Goal: Use online tool/utility: Use online tool/utility

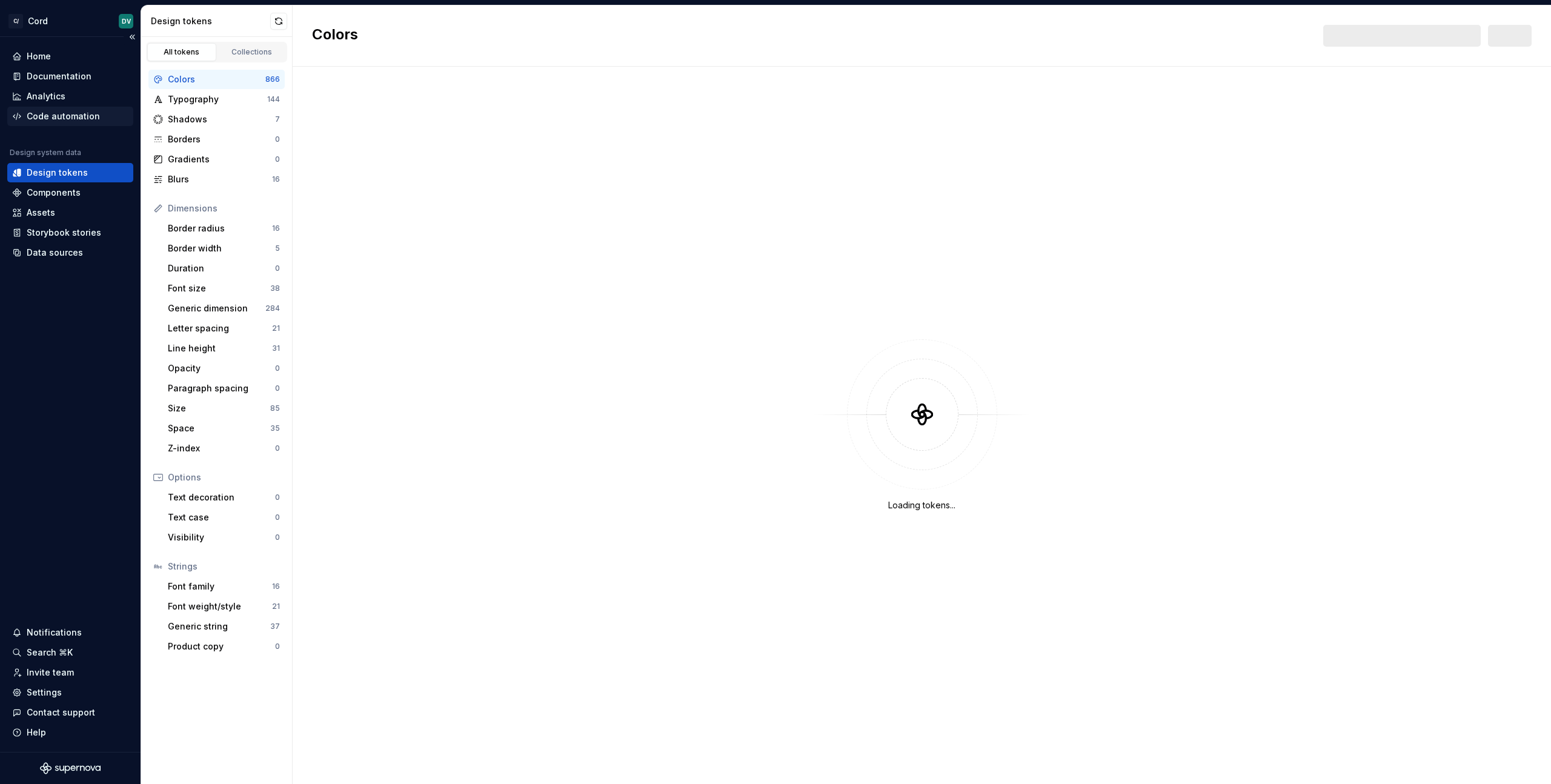
click at [45, 115] on div "Code automation" at bounding box center [63, 116] width 73 height 12
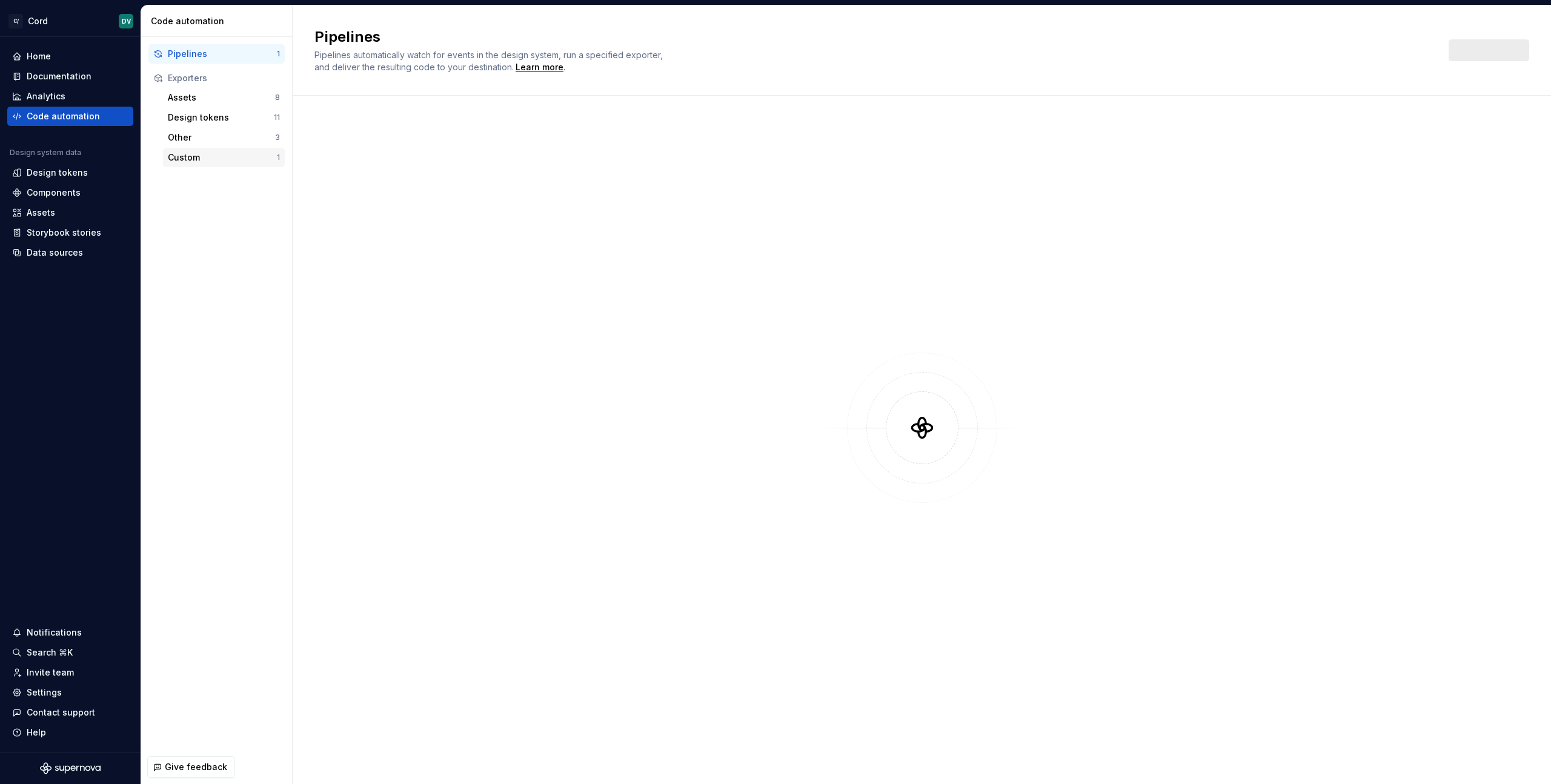
click at [198, 157] on div "Custom" at bounding box center [222, 157] width 109 height 12
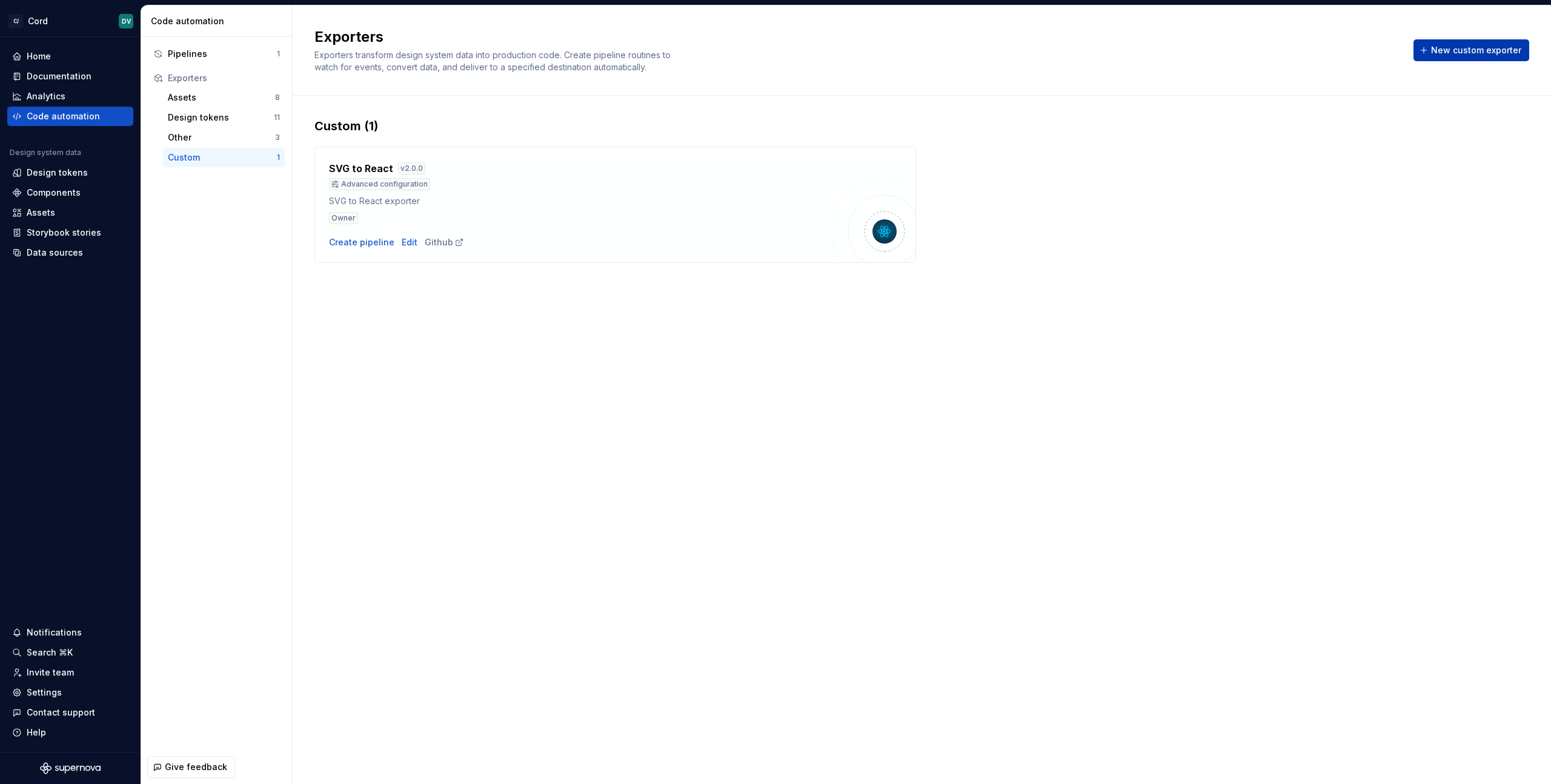
click at [1473, 47] on span "New custom exporter" at bounding box center [1476, 50] width 90 height 12
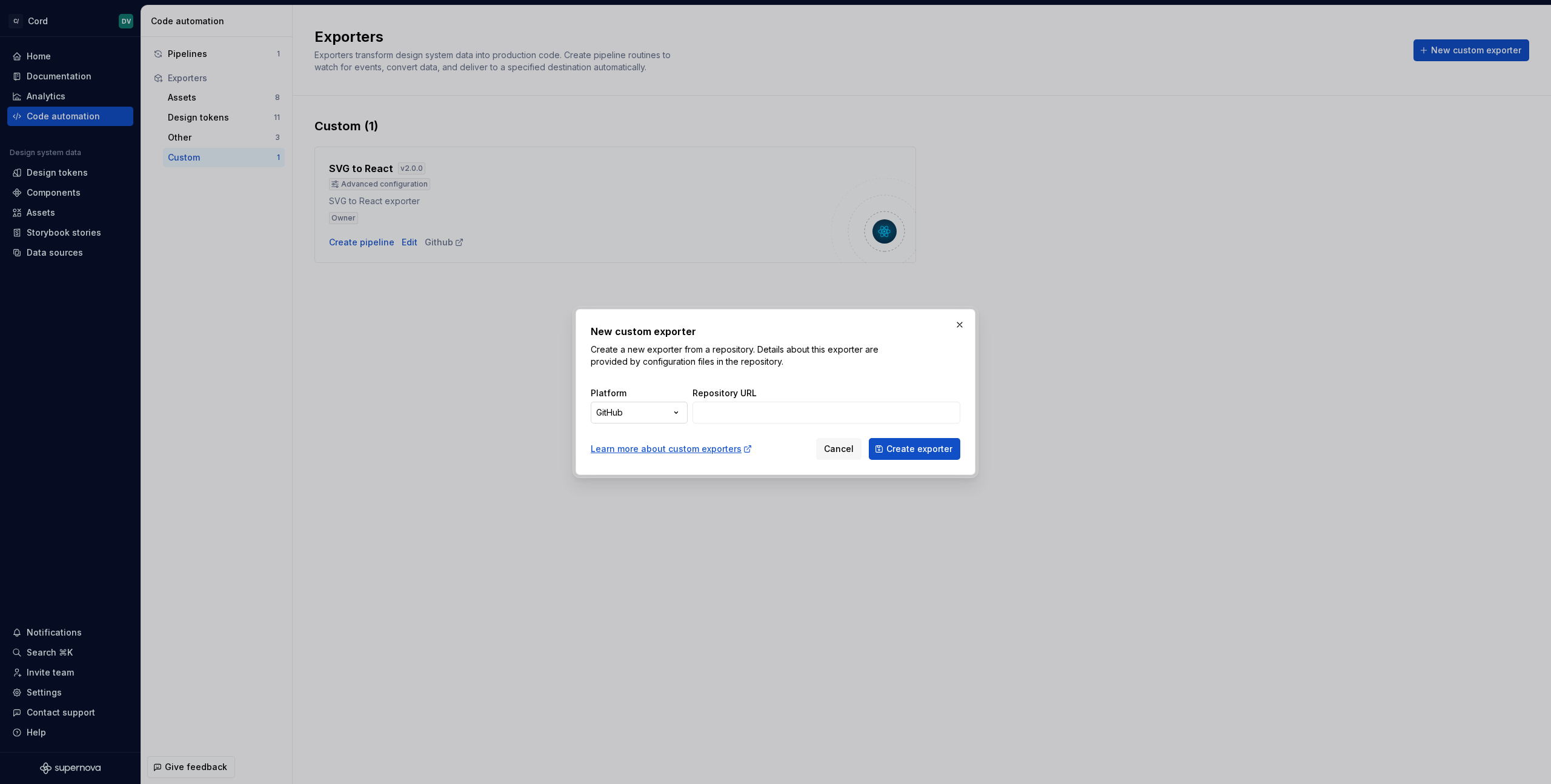
click at [666, 415] on div "New custom exporter Create a new exporter from a repository. Details about this…" at bounding box center [775, 392] width 1551 height 784
click at [849, 413] on input "Repository URL" at bounding box center [826, 412] width 268 height 22
click at [762, 415] on input "Repository URL" at bounding box center [826, 412] width 268 height 22
paste input "[URL][DOMAIN_NAME]"
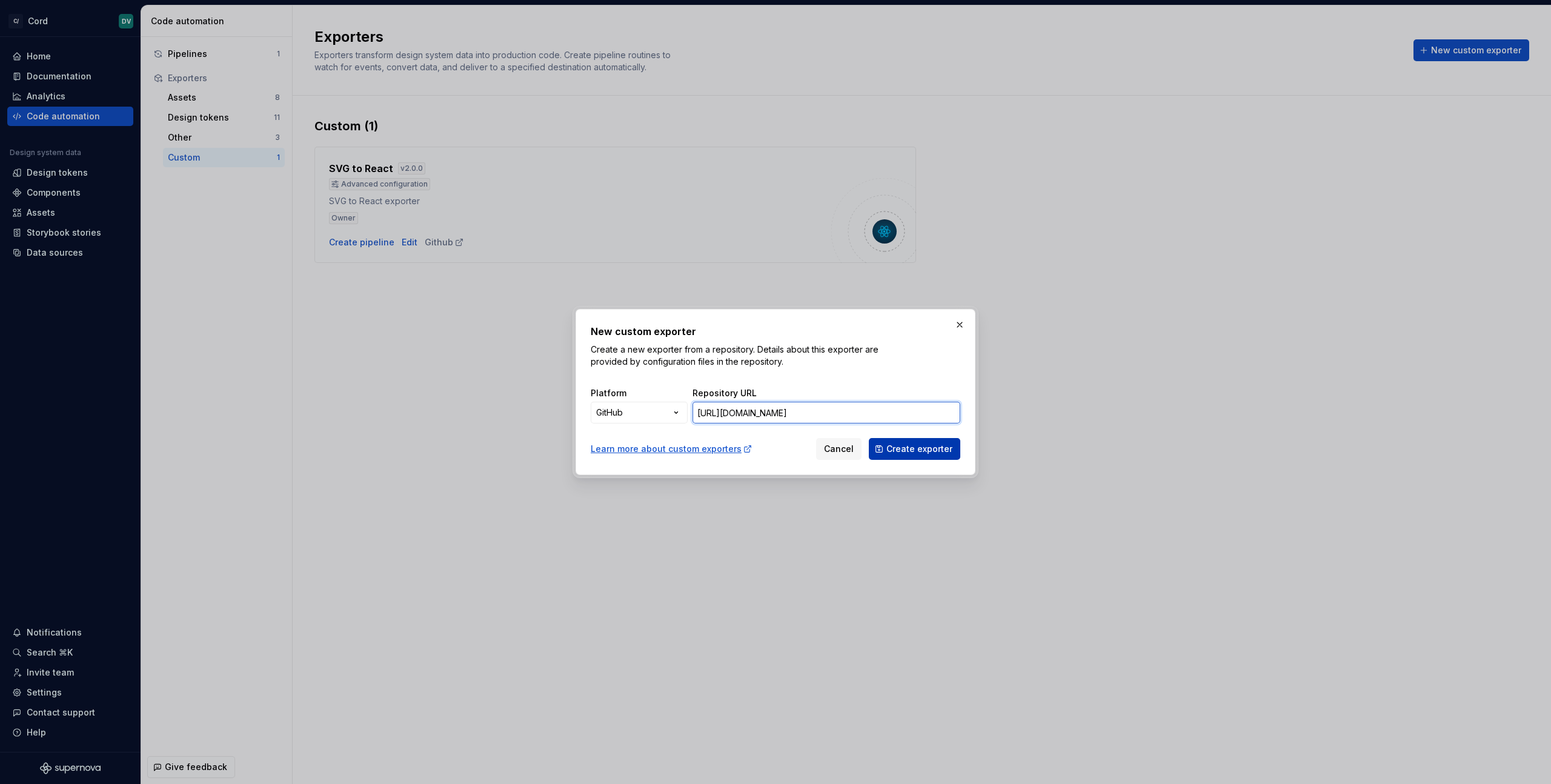
type input "[URL][DOMAIN_NAME]"
click at [919, 453] on span "Create exporter" at bounding box center [919, 449] width 66 height 12
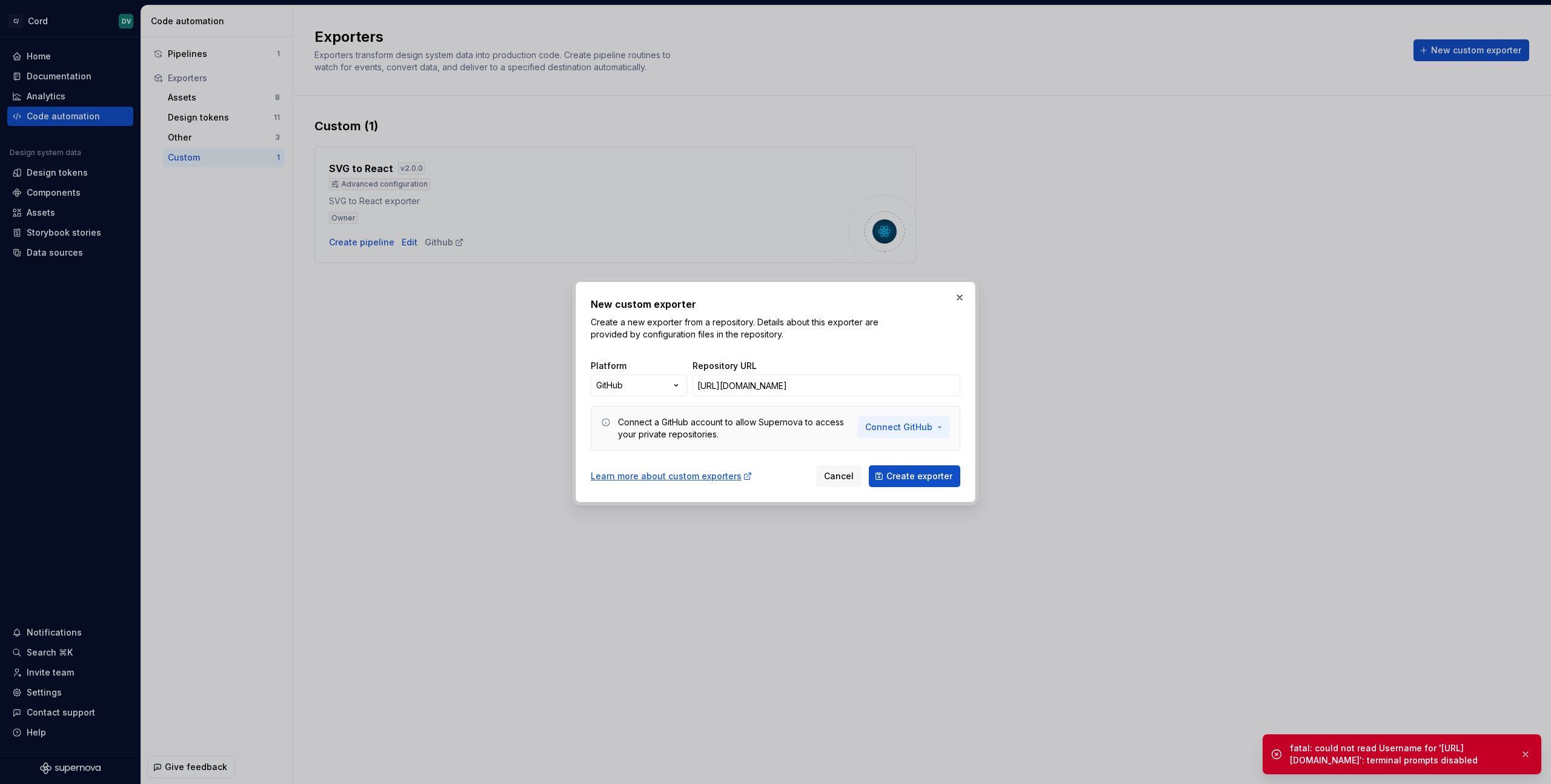
click at [883, 433] on button "Connect GitHub" at bounding box center [903, 427] width 92 height 22
click at [900, 453] on span "Connect GitHub account" at bounding box center [945, 453] width 124 height 12
click at [919, 426] on span "Connect GitHub" at bounding box center [899, 427] width 67 height 12
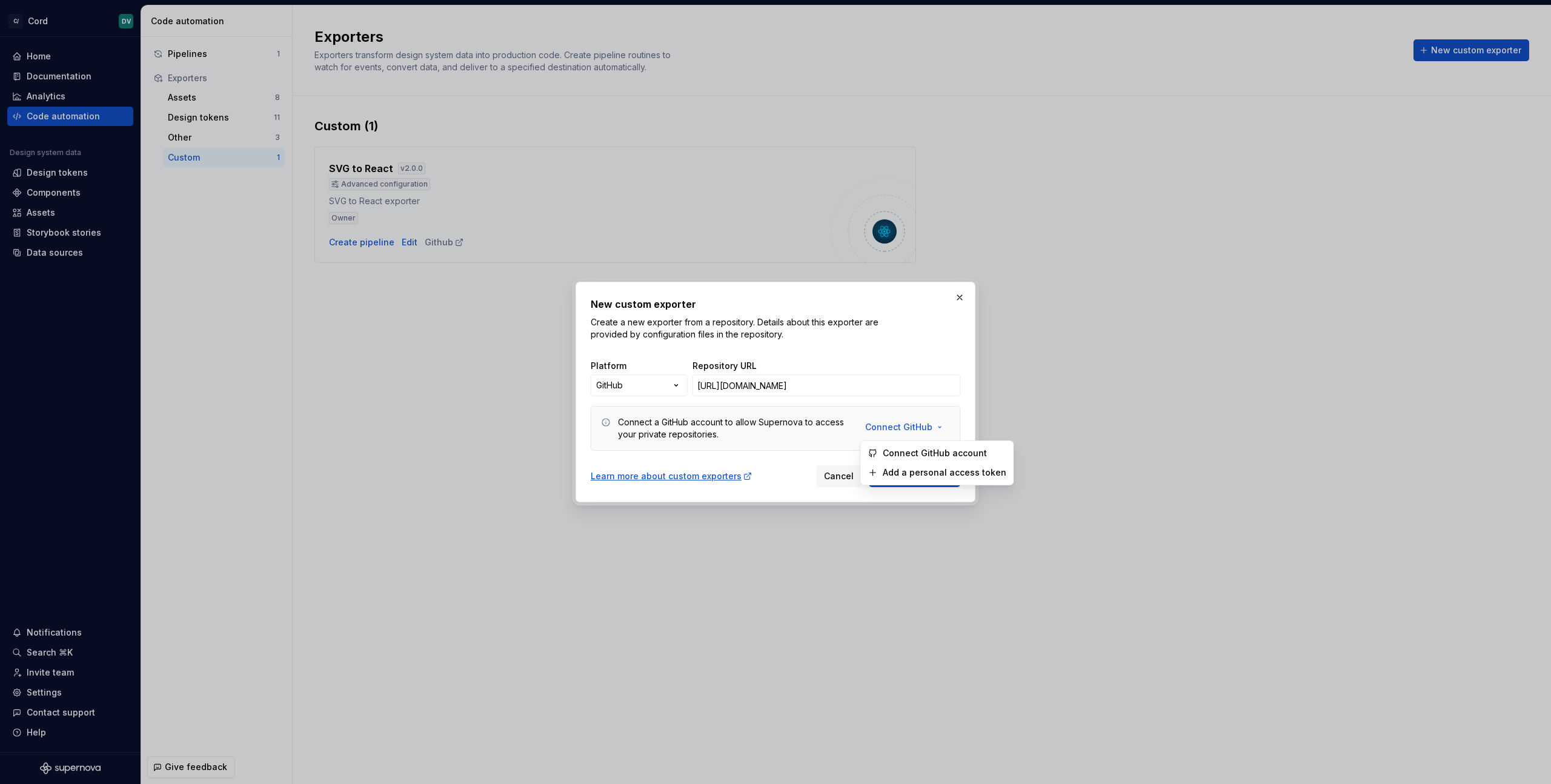
click at [775, 431] on div "Connect a GitHub account to allow Supernova to access your private repositories." at bounding box center [734, 428] width 232 height 24
click at [906, 473] on span "Create exporter" at bounding box center [919, 476] width 66 height 12
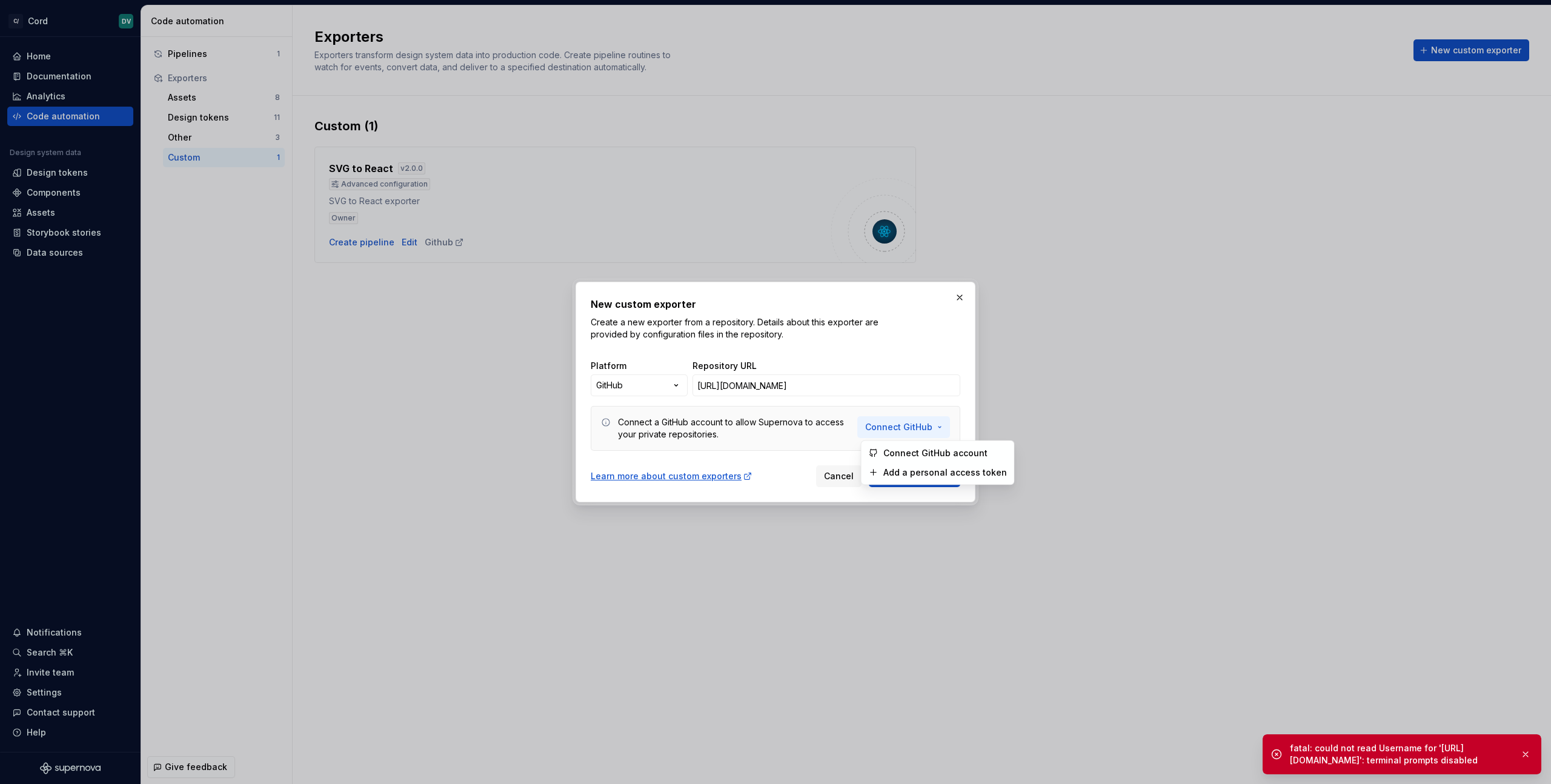
click at [934, 436] on button "Connect GitHub" at bounding box center [903, 427] width 92 height 22
click at [755, 428] on div "Connect a GitHub account to allow Supernova to access your private repositories." at bounding box center [734, 428] width 232 height 24
